Goal: Task Accomplishment & Management: Manage account settings

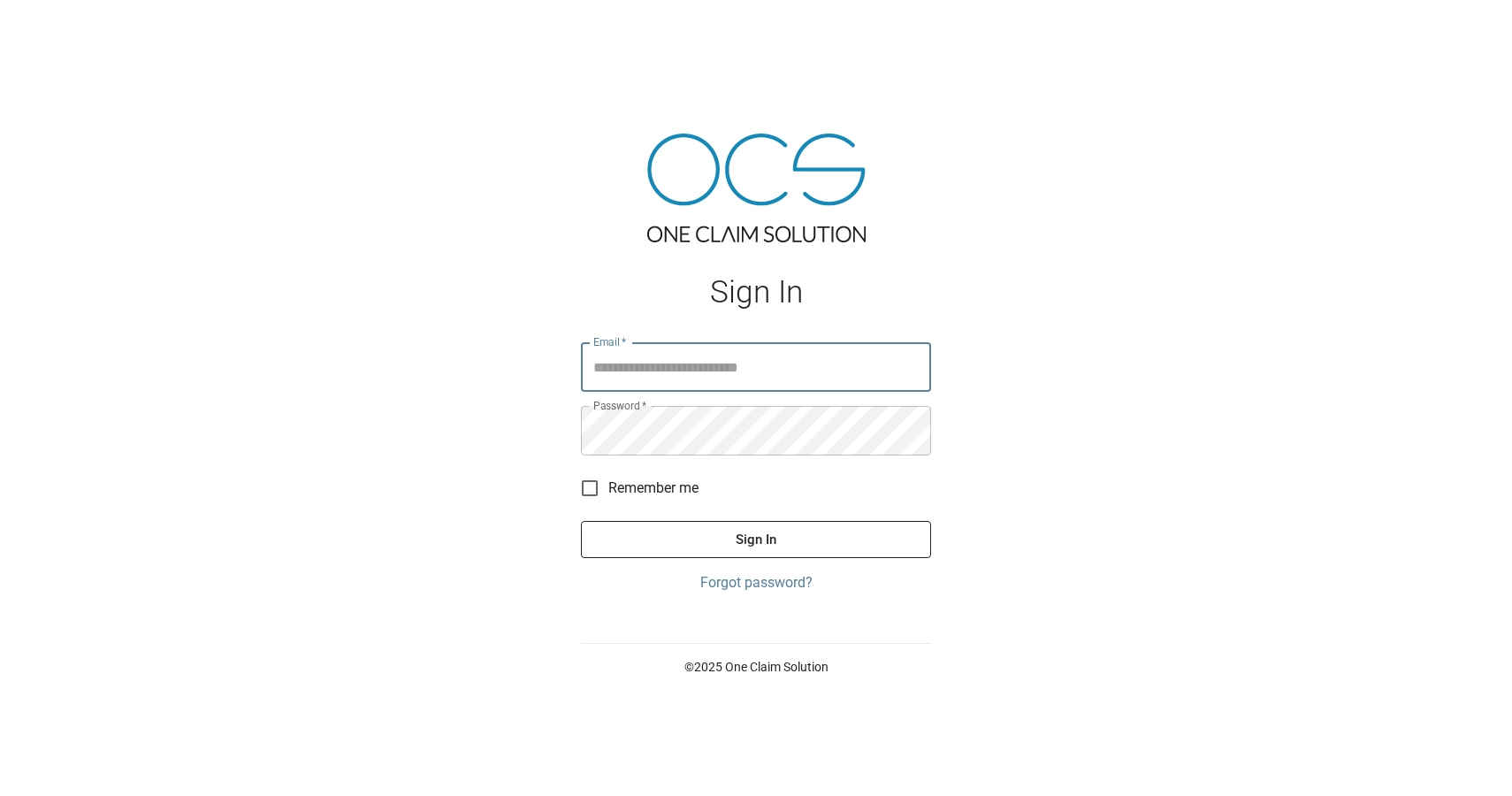
type input "**********"
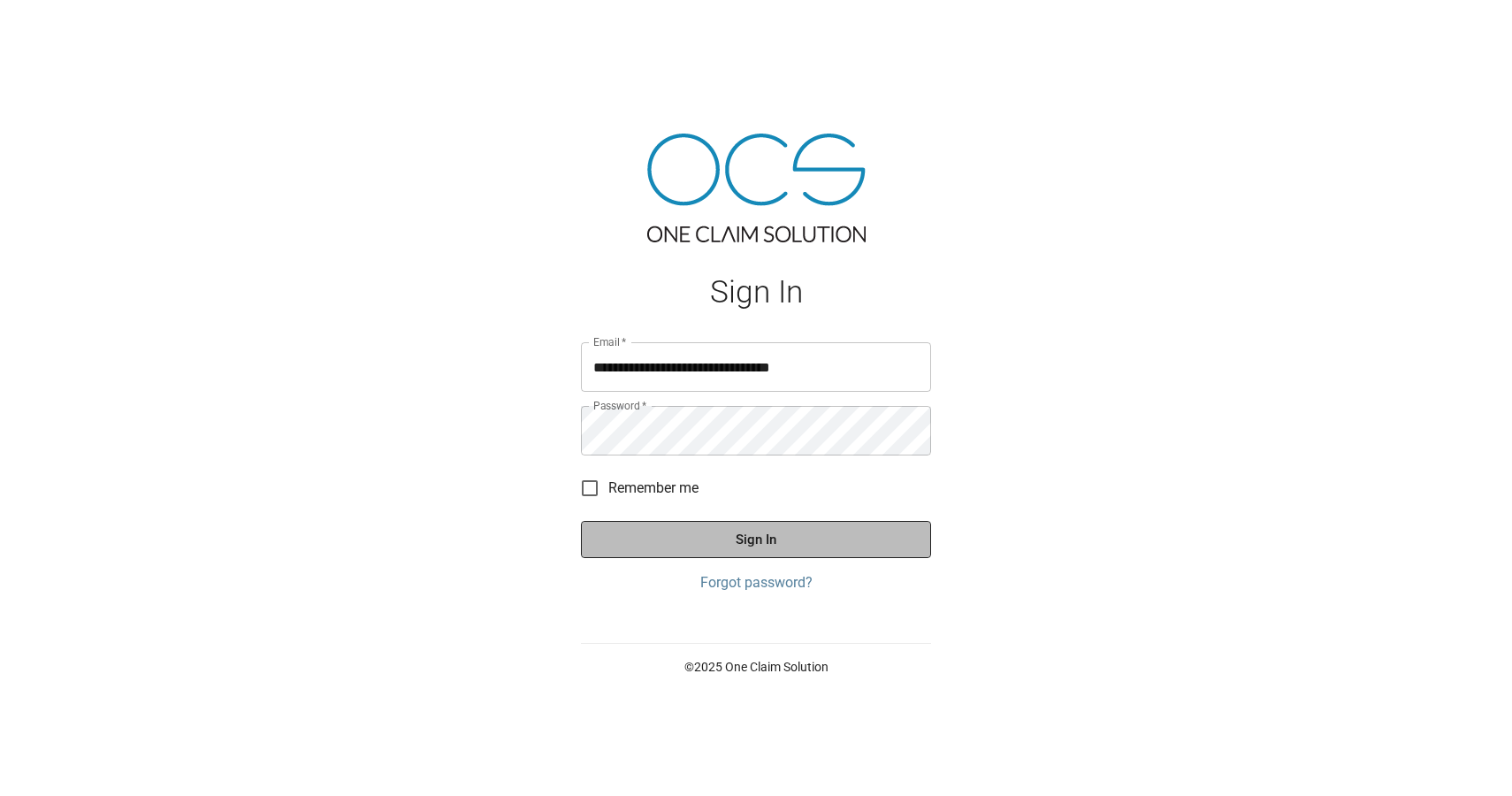
click at [715, 531] on button "Sign In" at bounding box center [756, 540] width 350 height 37
